Goal: Task Accomplishment & Management: Complete application form

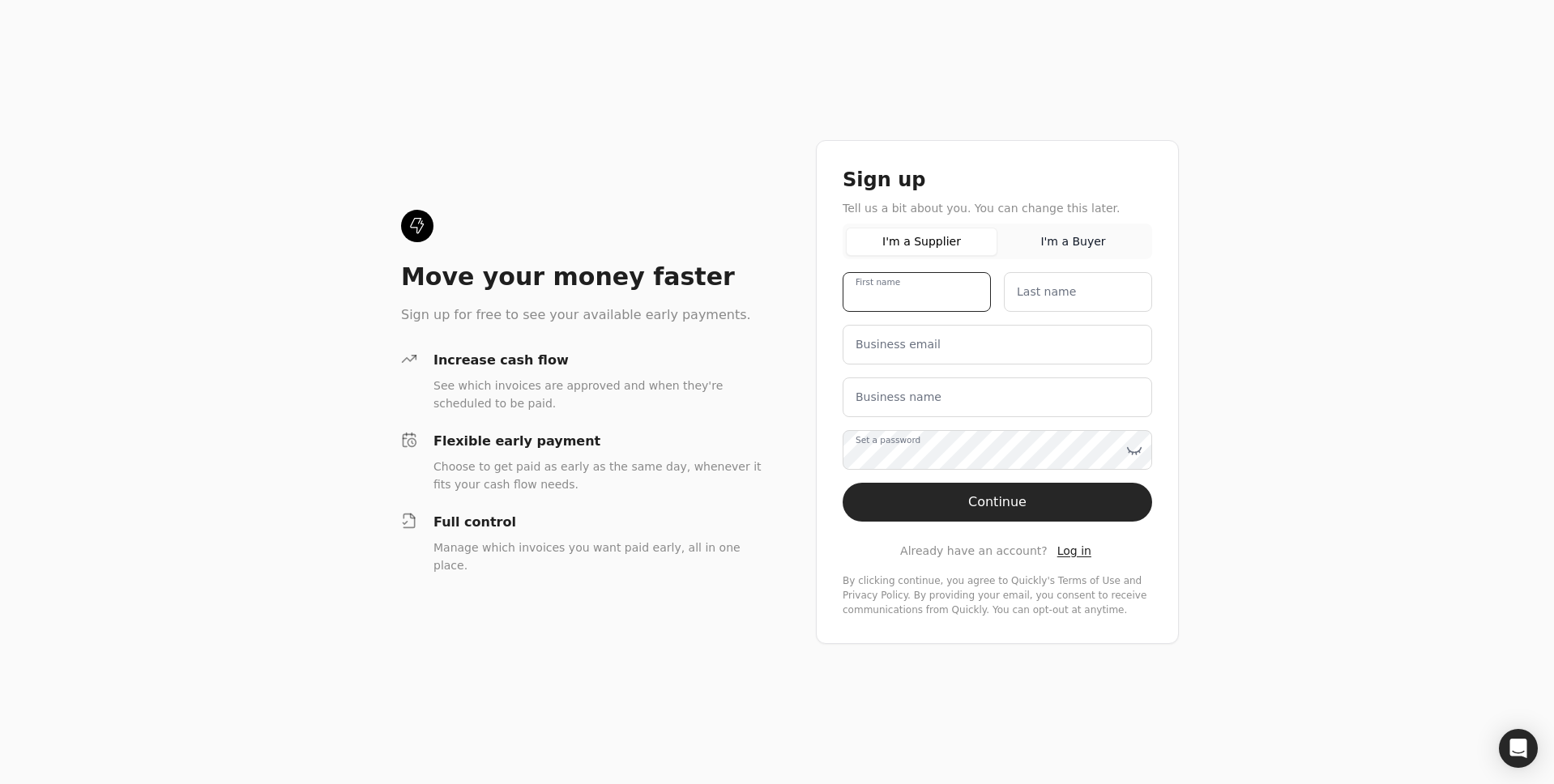
click at [909, 278] on name "First name" at bounding box center [916, 292] width 148 height 39
type name "test"
type name "q"
type name "tester"
type email "[EMAIL_ADDRESS][DOMAIN_NAME]"
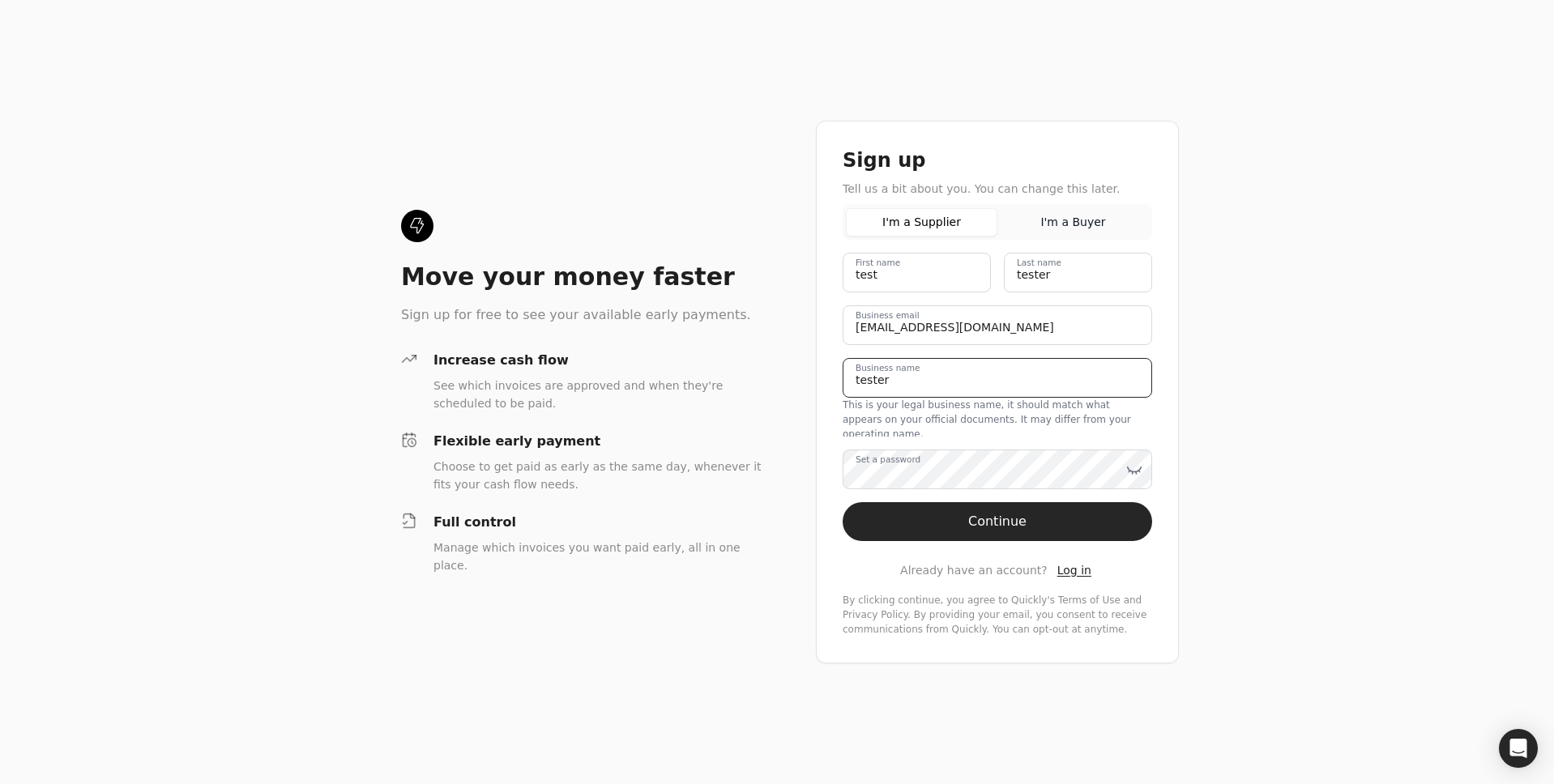
type name "tester"
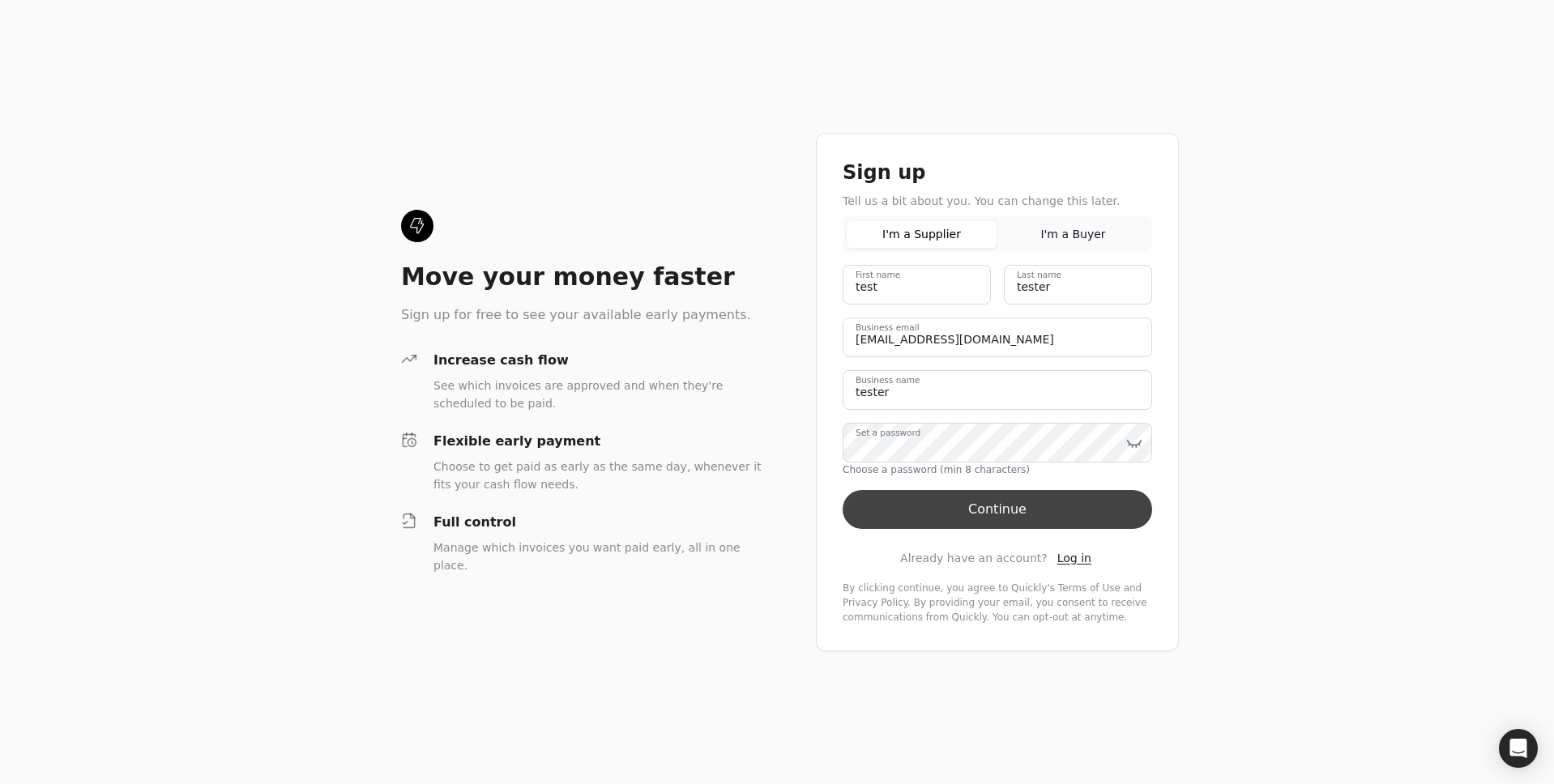
click at [1022, 509] on button "Continue" at bounding box center [997, 509] width 309 height 39
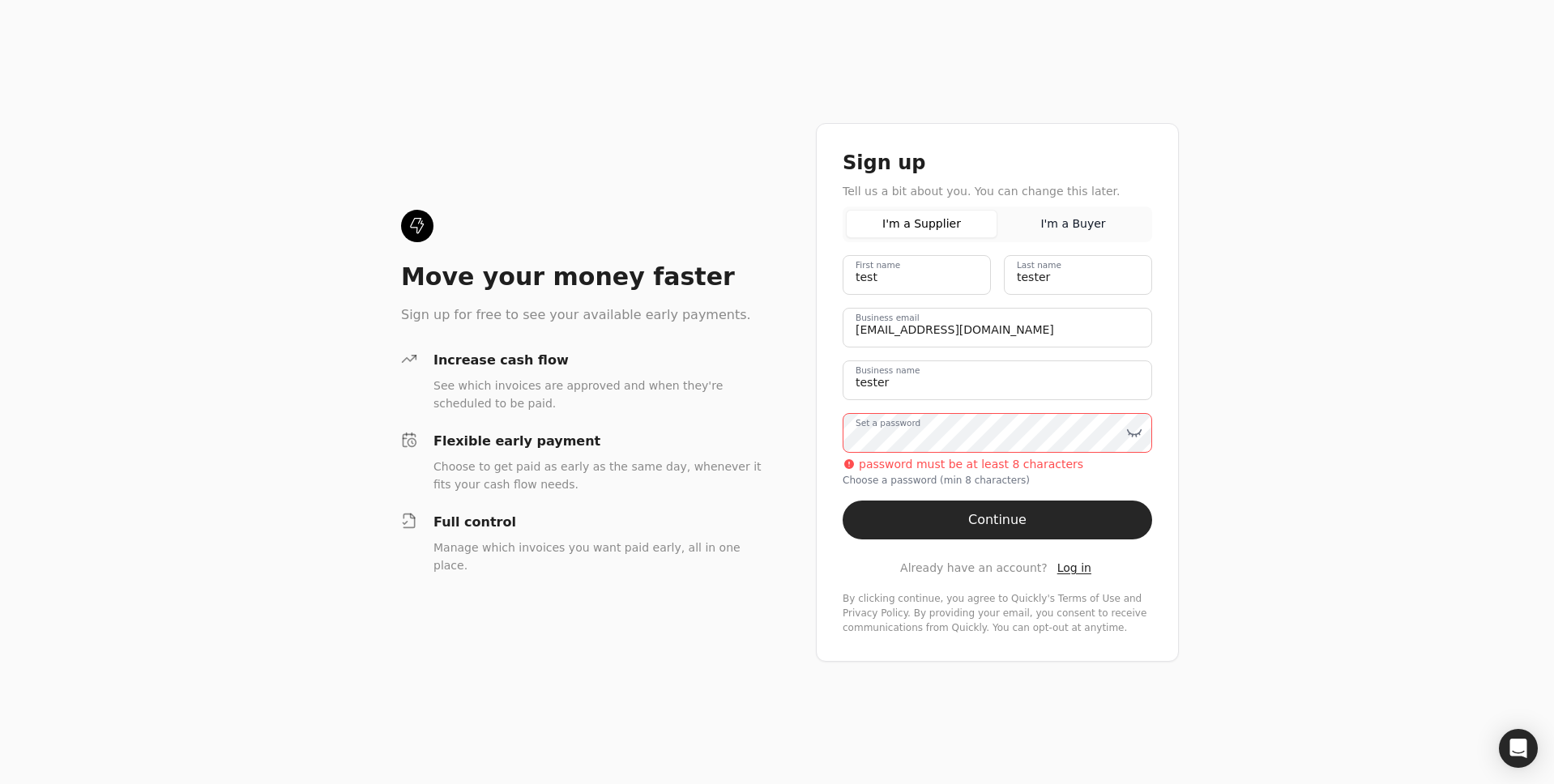
click at [1038, 459] on div "Set a password password must be at least 8 characters Choose a password (min 8 …" at bounding box center [997, 450] width 309 height 75
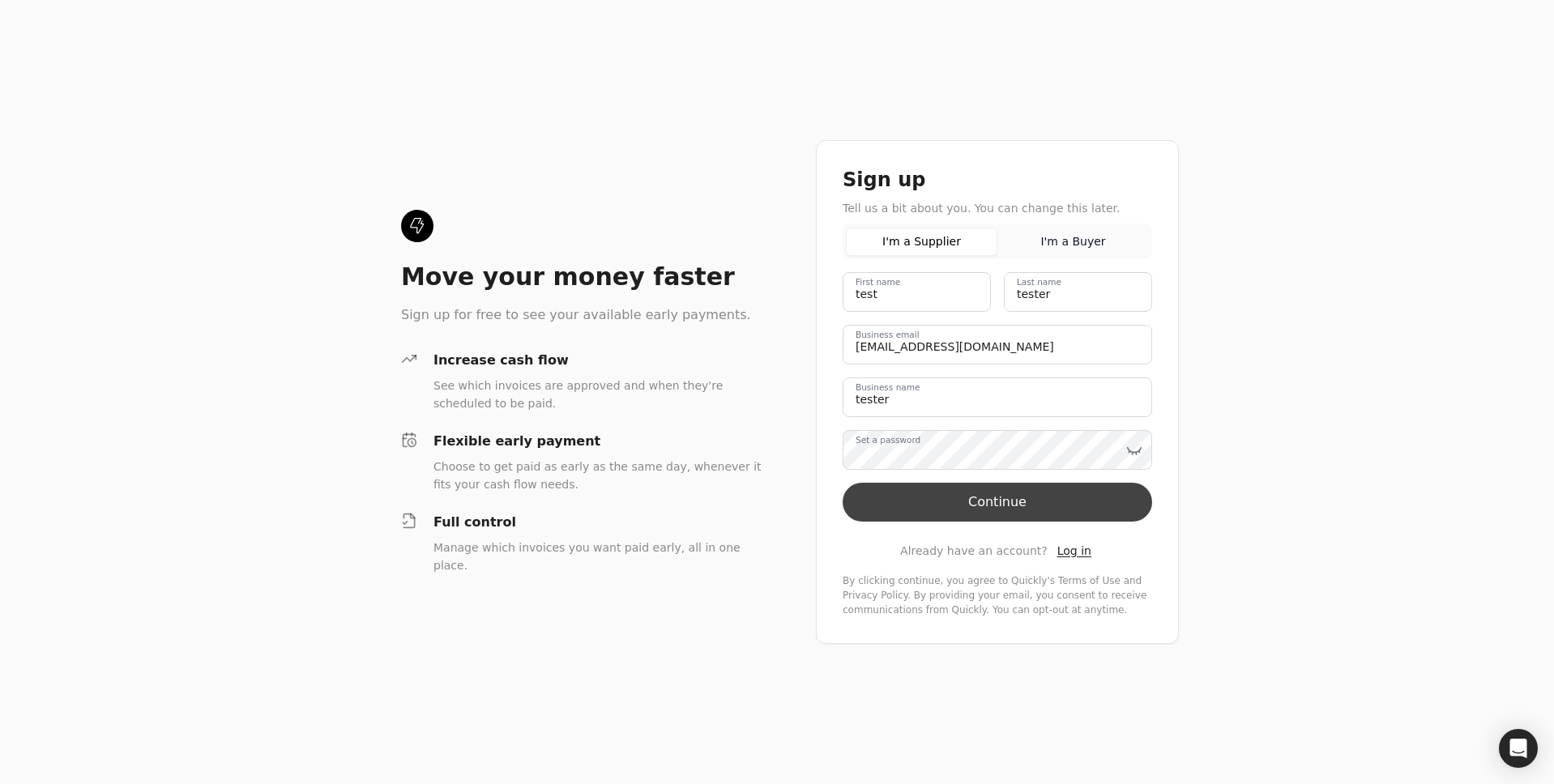
click at [1018, 512] on button "Continue" at bounding box center [997, 501] width 309 height 39
